Goal: Book appointment/travel/reservation

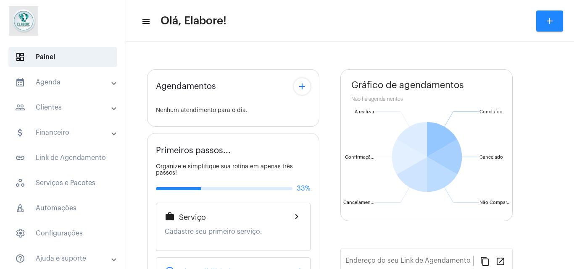
type input "[URL][DOMAIN_NAME]"
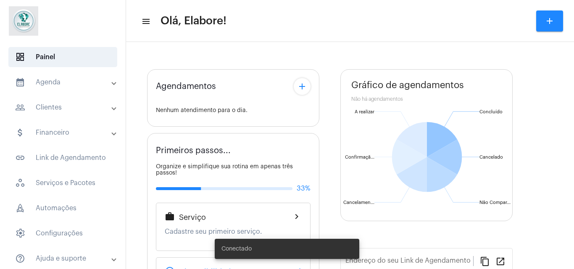
type input "[URL][DOMAIN_NAME]"
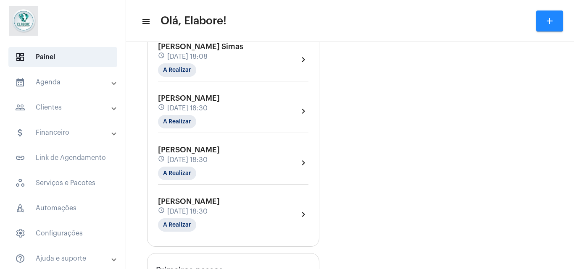
scroll to position [616, 0]
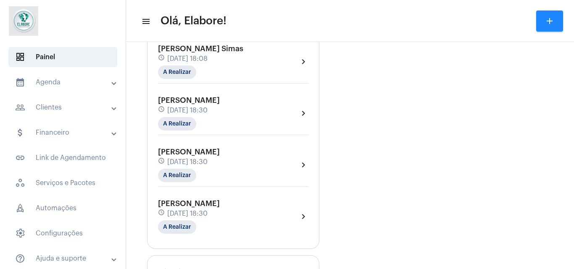
click at [207, 107] on span "28 de agosto às 18:30" at bounding box center [187, 111] width 40 height 8
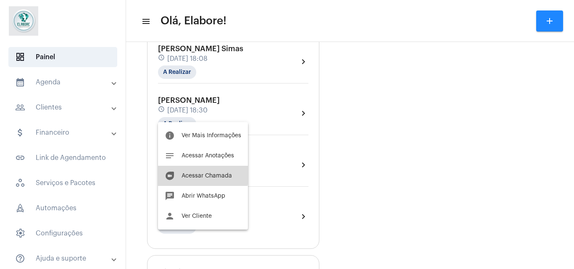
click at [201, 174] on span "Acessar Chamada" at bounding box center [207, 176] width 50 height 6
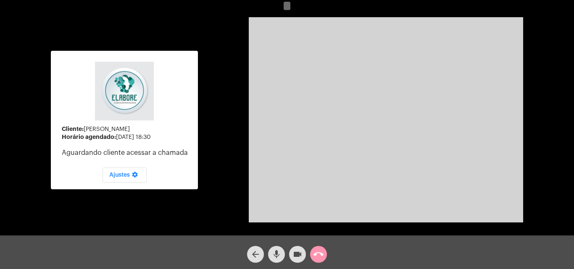
click at [293, 258] on mat-icon "videocam" at bounding box center [298, 255] width 10 height 10
click at [283, 257] on button "mic" at bounding box center [276, 254] width 17 height 17
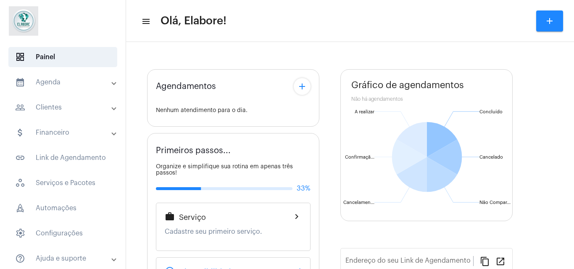
type input "[URL][DOMAIN_NAME]"
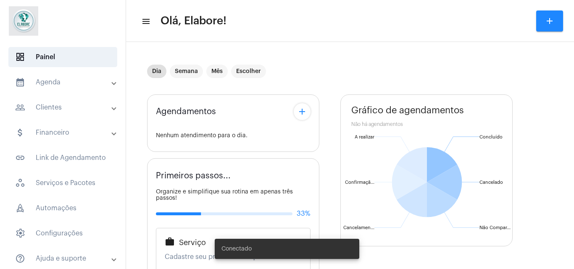
click at [304, 111] on mat-icon "add" at bounding box center [302, 112] width 10 height 10
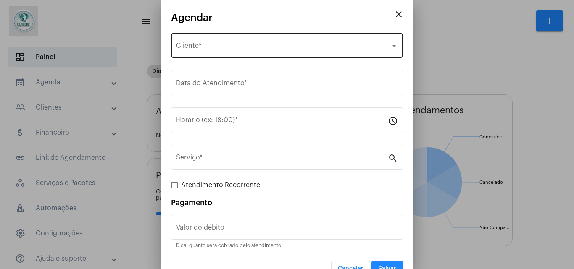
click at [318, 37] on div "Selecione o Cliente Cliente *" at bounding box center [287, 45] width 222 height 26
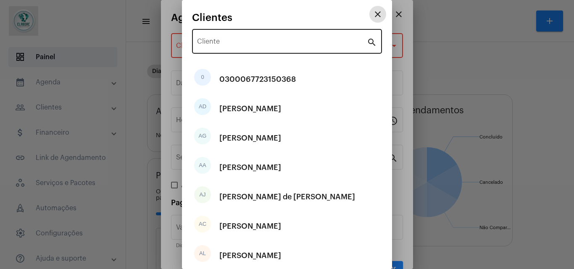
click at [287, 40] on input "Cliente" at bounding box center [282, 44] width 170 height 8
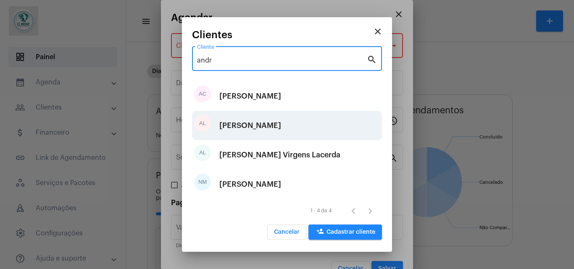
type input "andr"
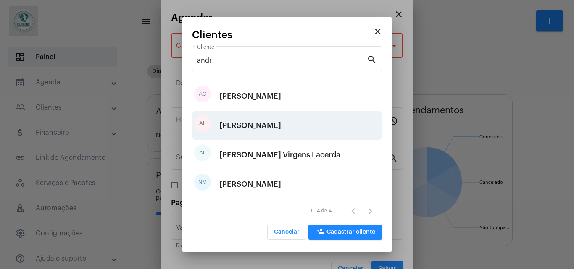
click at [281, 137] on div "Andre Lucas De Queiroz Menezes" at bounding box center [250, 125] width 62 height 25
type input "R$"
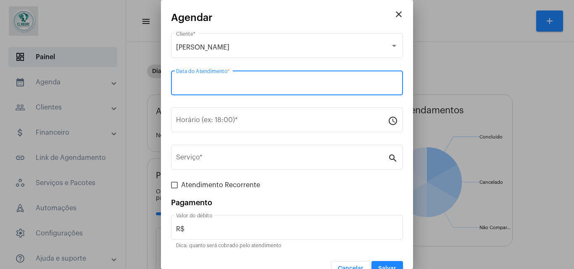
click at [276, 81] on input "Data do Atendimento *" at bounding box center [287, 85] width 222 height 8
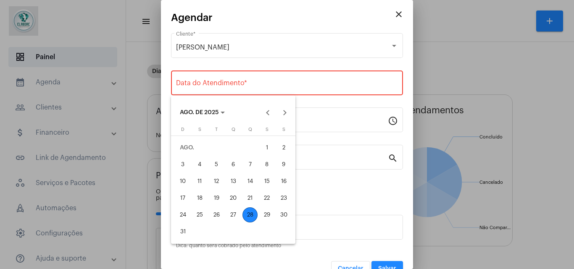
click at [265, 219] on div "29" at bounding box center [266, 215] width 15 height 15
type input "29/08/2025"
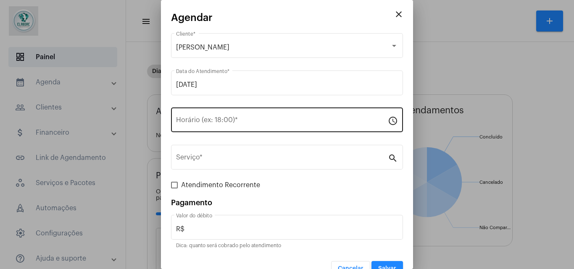
click at [262, 109] on div "Horário (ex: 18:00) *" at bounding box center [282, 119] width 212 height 26
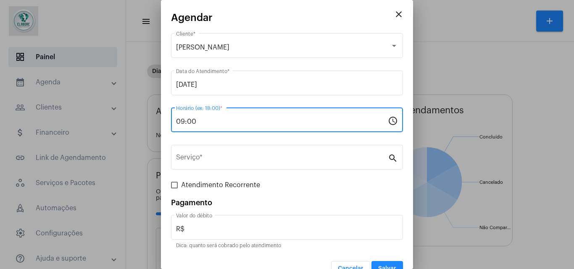
type input "09:00"
click at [377, 262] on button "Salvar" at bounding box center [388, 268] width 32 height 15
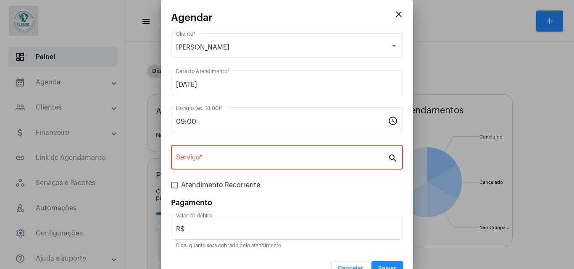
click at [320, 139] on div "09:00 Horário (ex: 18:00) * schedule" at bounding box center [287, 125] width 232 height 34
click at [319, 159] on input "Serviço *" at bounding box center [282, 160] width 212 height 8
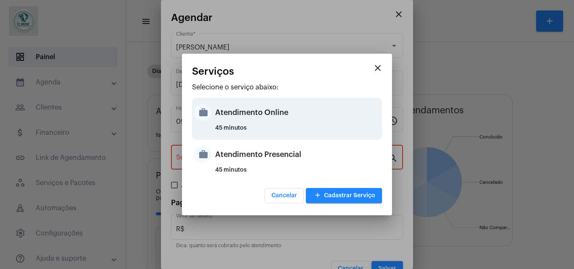
click at [293, 132] on div "45 minutos" at bounding box center [297, 131] width 165 height 13
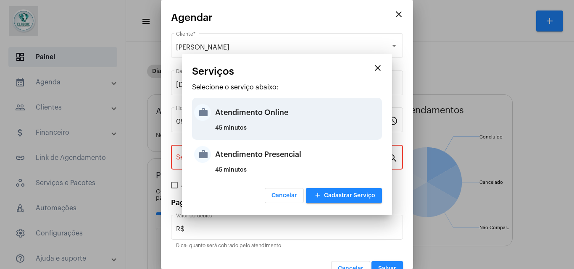
type input "Atendimento Online"
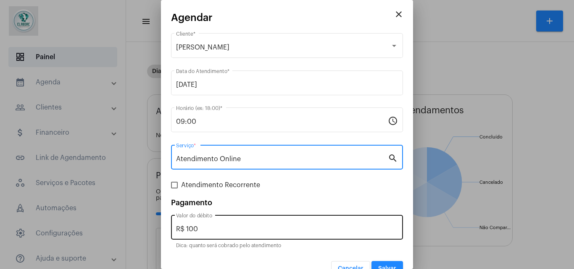
click at [288, 217] on div "R$ 100 Valor do débito" at bounding box center [287, 227] width 222 height 26
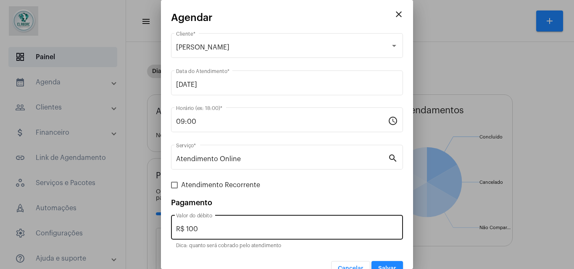
click at [288, 217] on div "R$ 100 Valor do débito" at bounding box center [287, 227] width 222 height 26
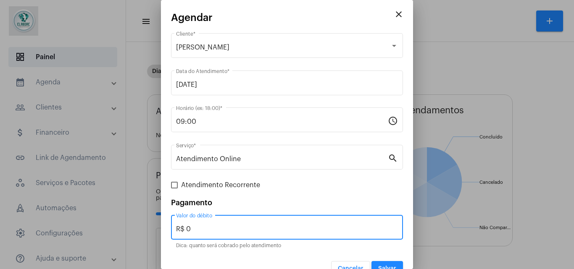
type input "R$ 0"
click at [394, 262] on button "Salvar" at bounding box center [388, 268] width 32 height 15
